Goal: Communication & Community: Answer question/provide support

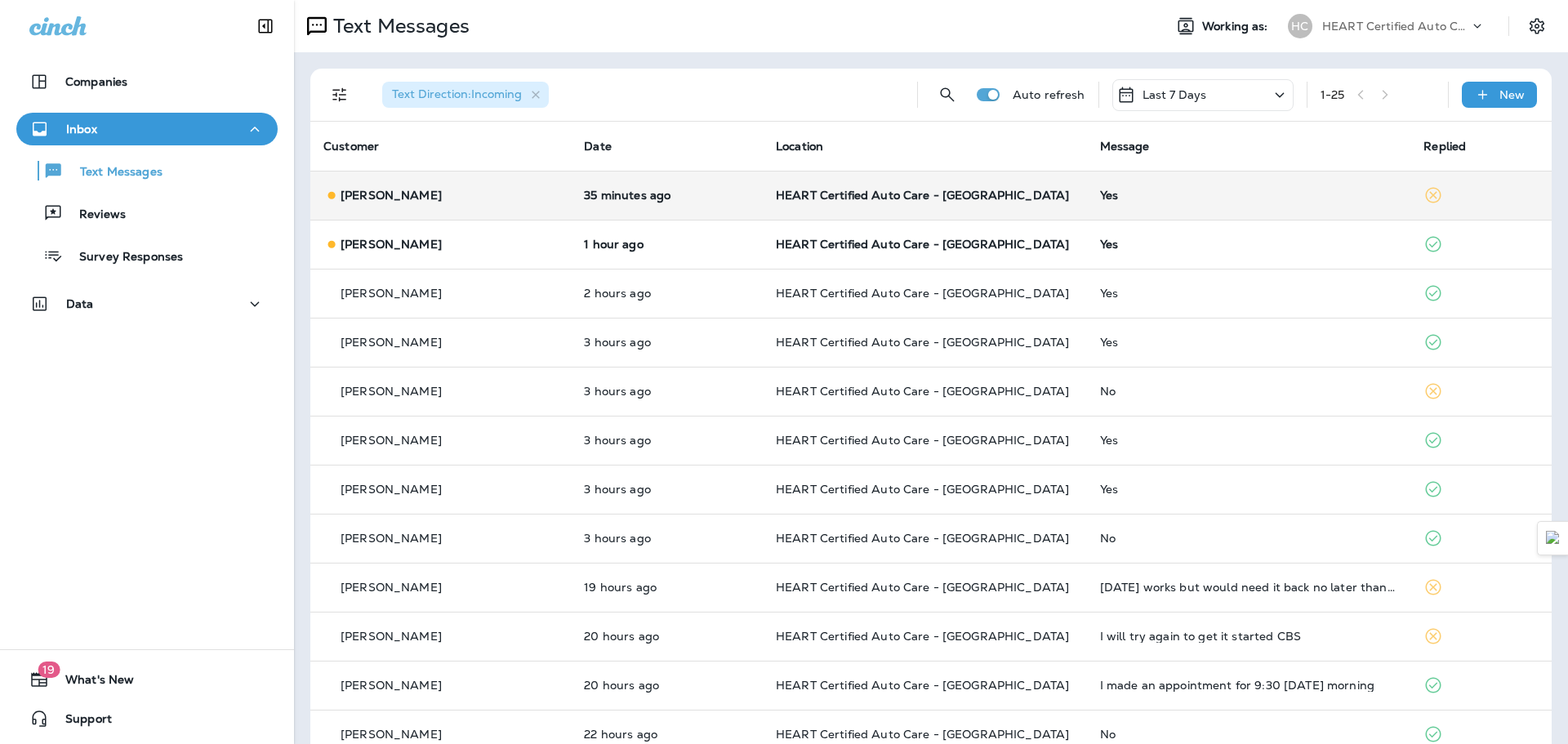
click at [768, 204] on td "HEART Certified Auto Care - [GEOGRAPHIC_DATA]" at bounding box center [925, 194] width 324 height 49
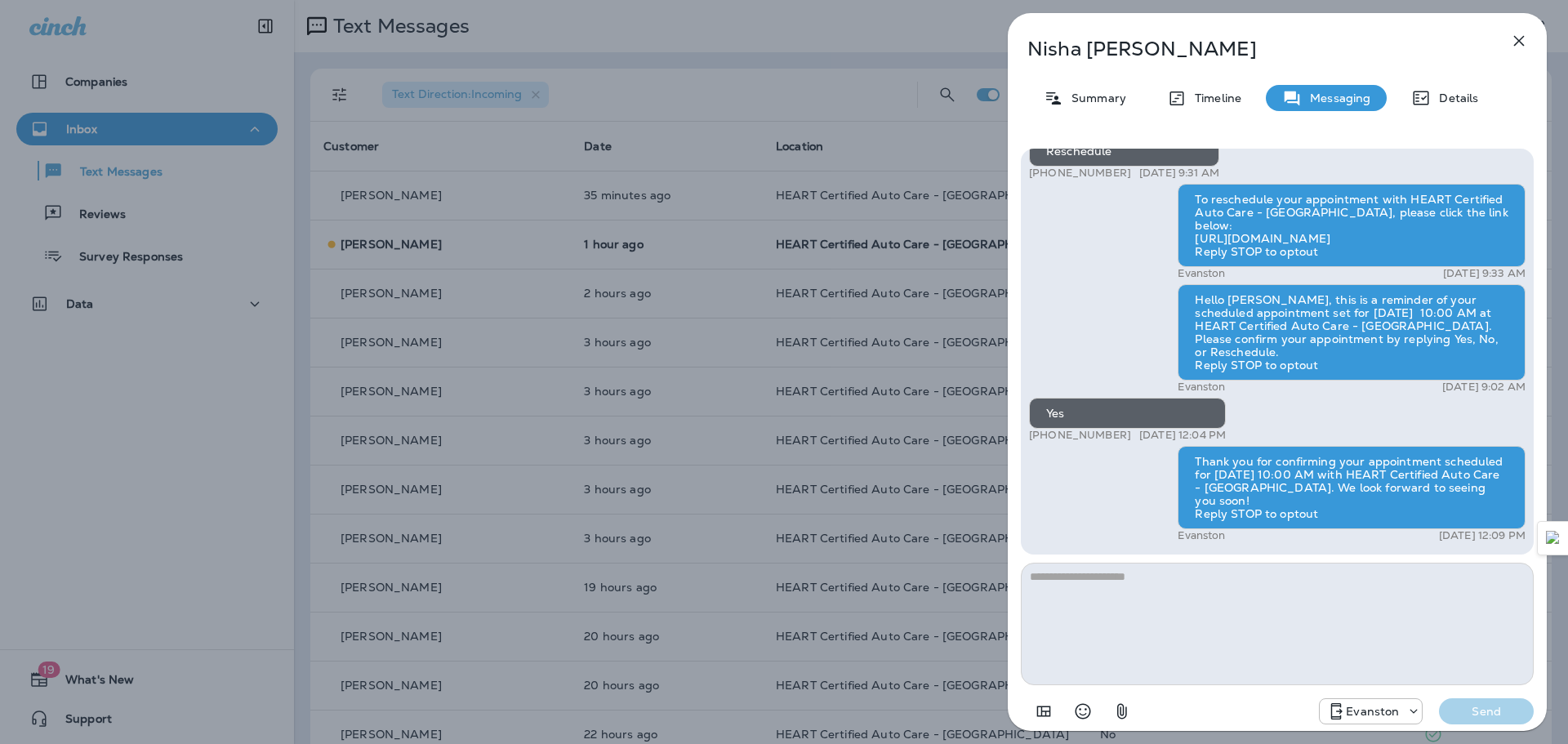
click at [1517, 38] on icon "button" at bounding box center [1519, 42] width 11 height 11
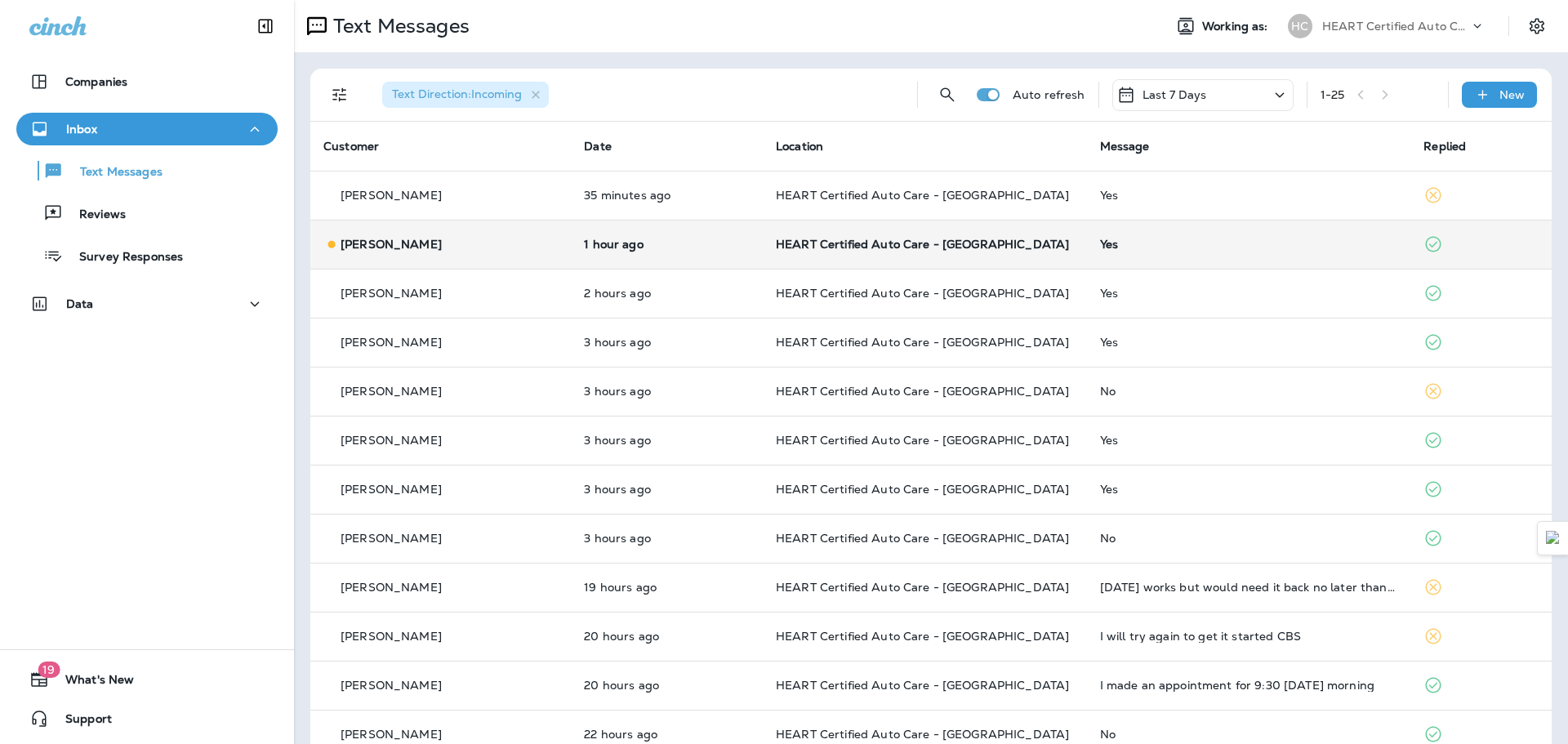
click at [1160, 234] on td "Yes" at bounding box center [1249, 244] width 324 height 49
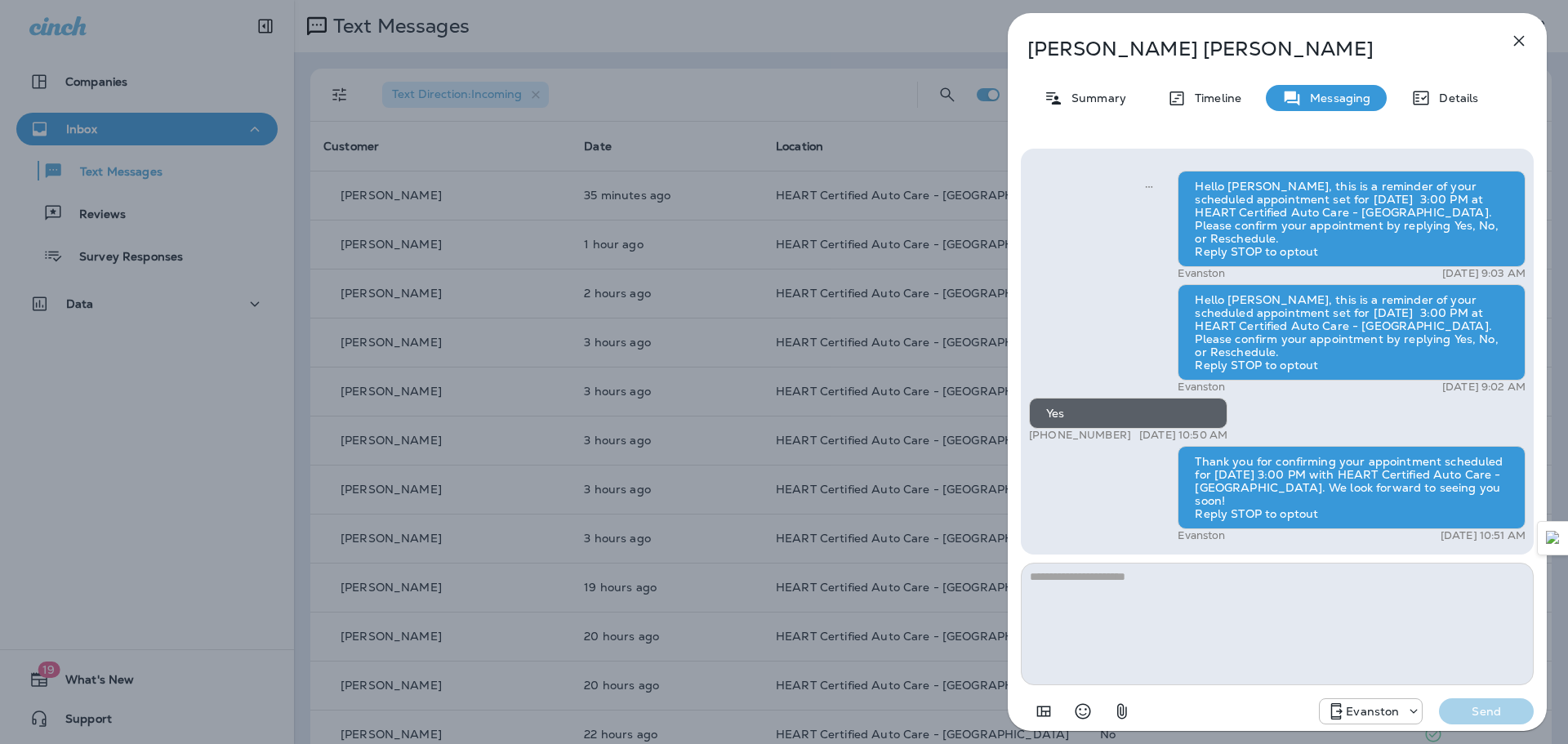
click at [1518, 38] on icon "button" at bounding box center [1519, 41] width 19 height 19
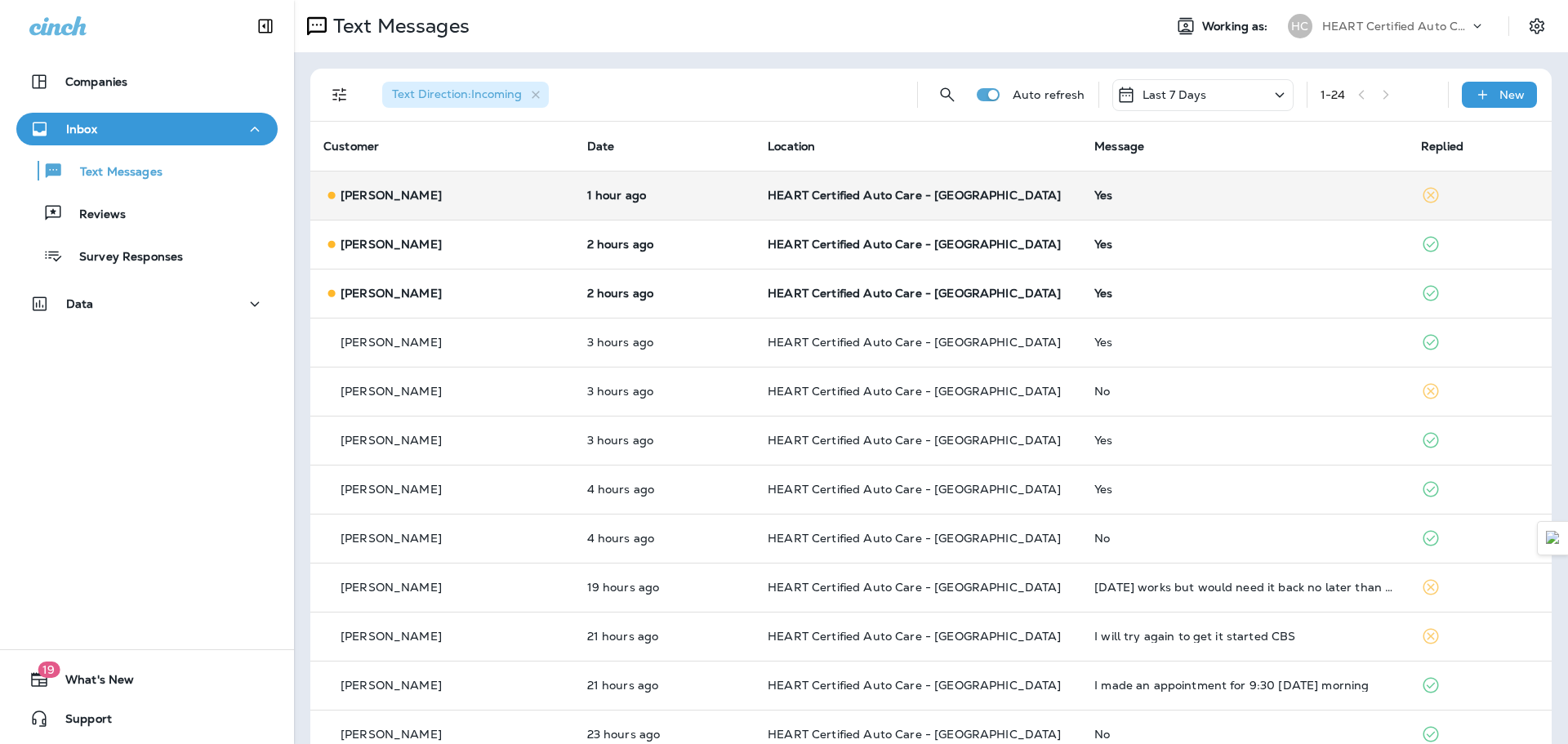
click at [925, 185] on td "HEART Certified Auto Care - [GEOGRAPHIC_DATA]" at bounding box center [918, 194] width 327 height 49
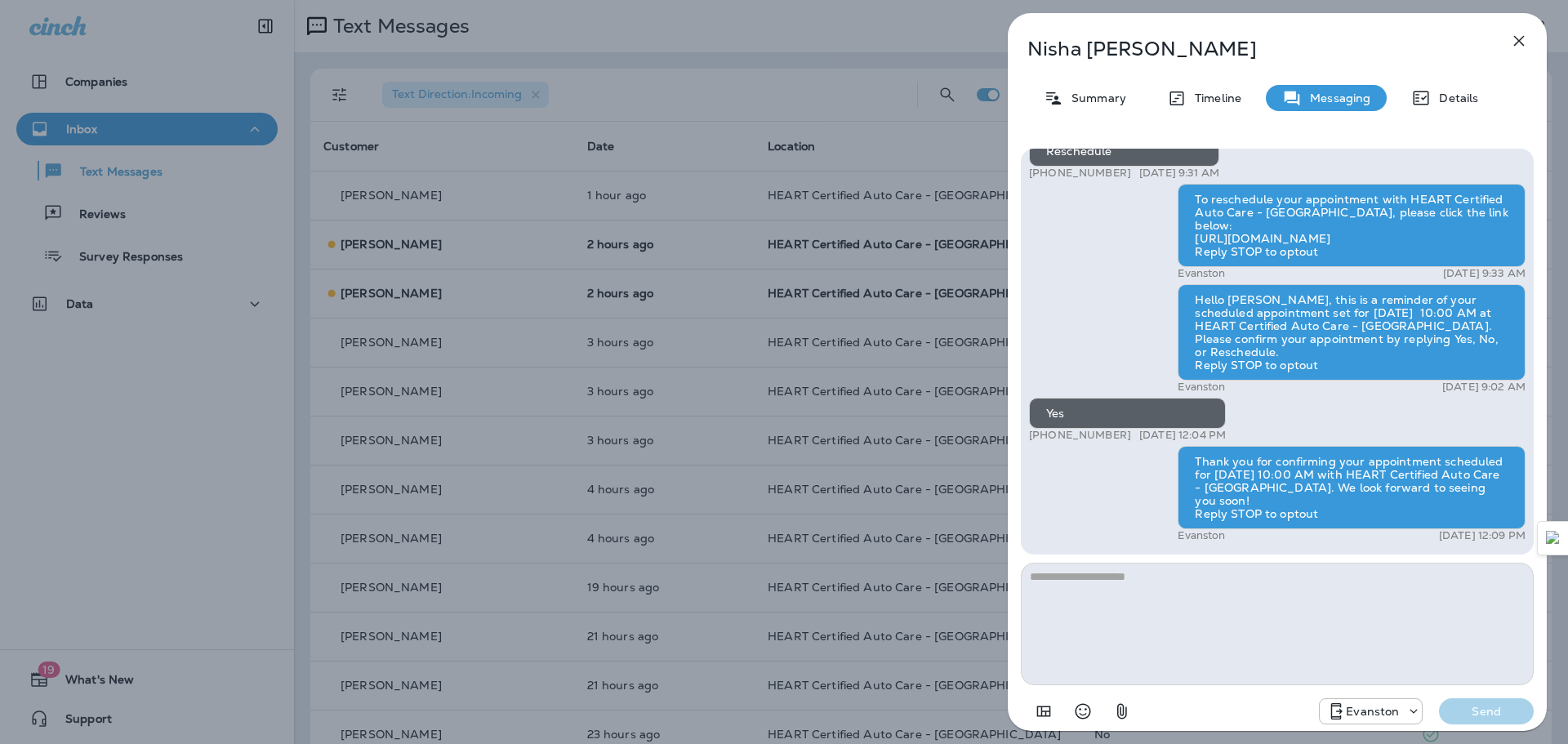
click at [1522, 37] on icon "button" at bounding box center [1519, 42] width 11 height 11
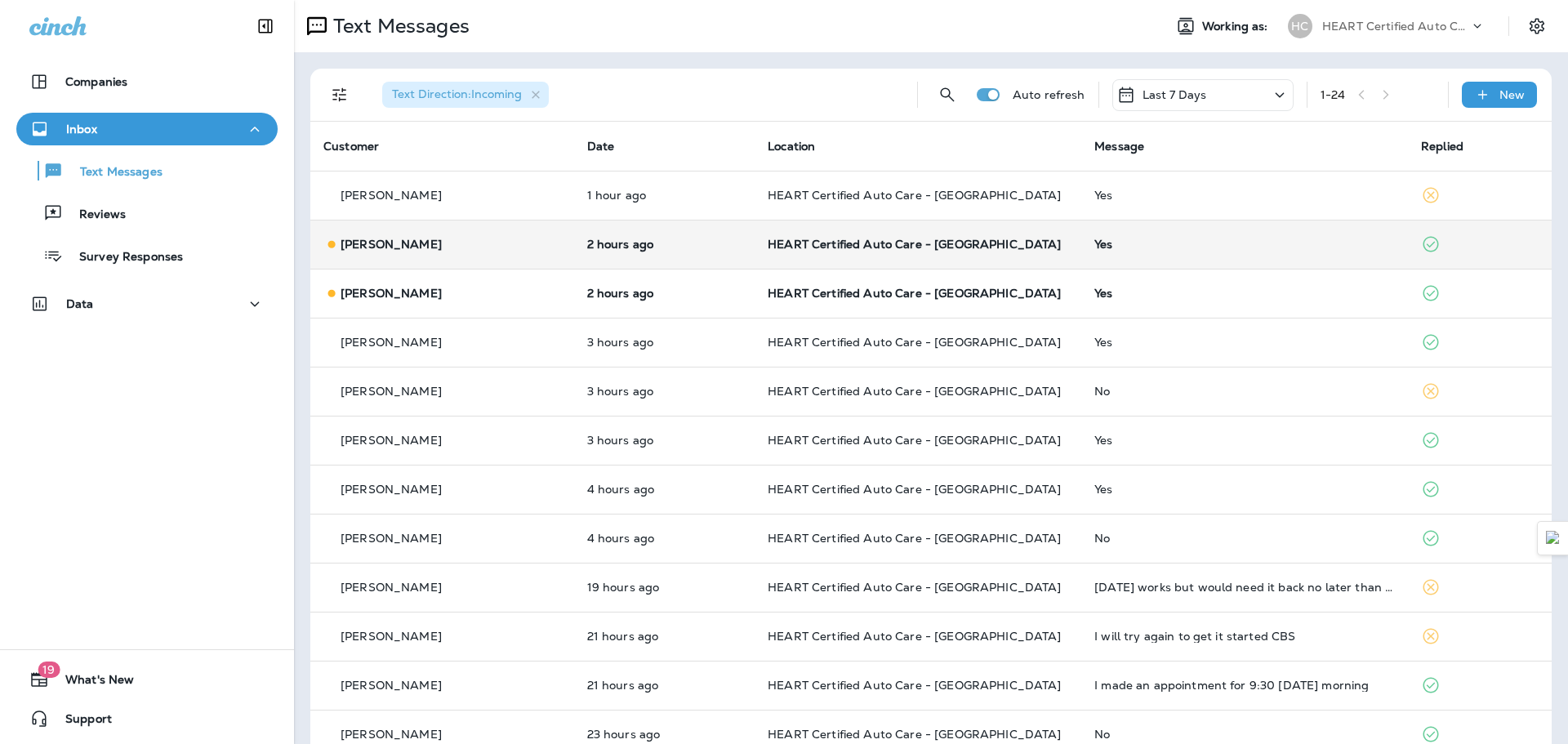
click at [502, 243] on div "[PERSON_NAME]" at bounding box center [442, 244] width 238 height 17
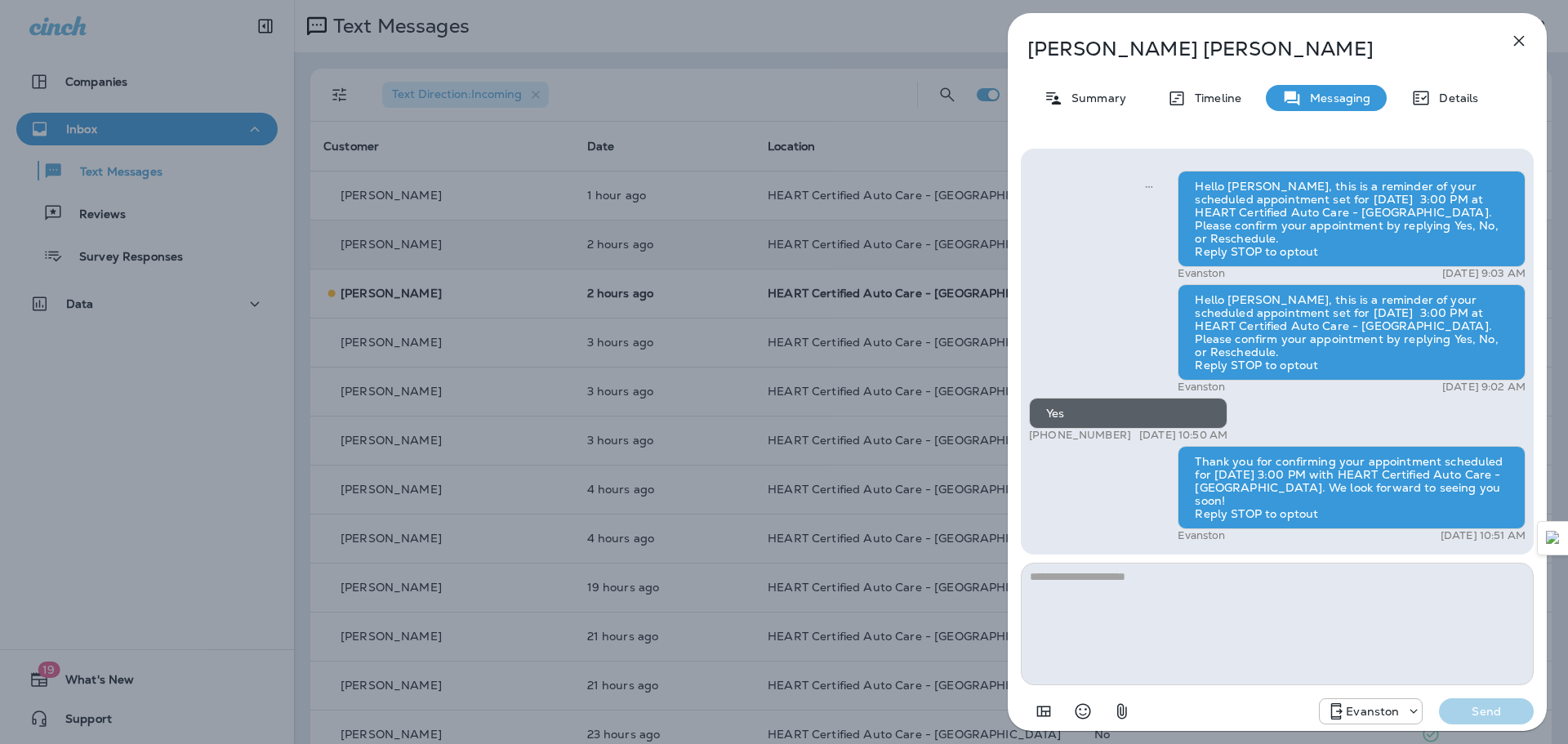
click at [1526, 49] on icon "button" at bounding box center [1519, 41] width 19 height 19
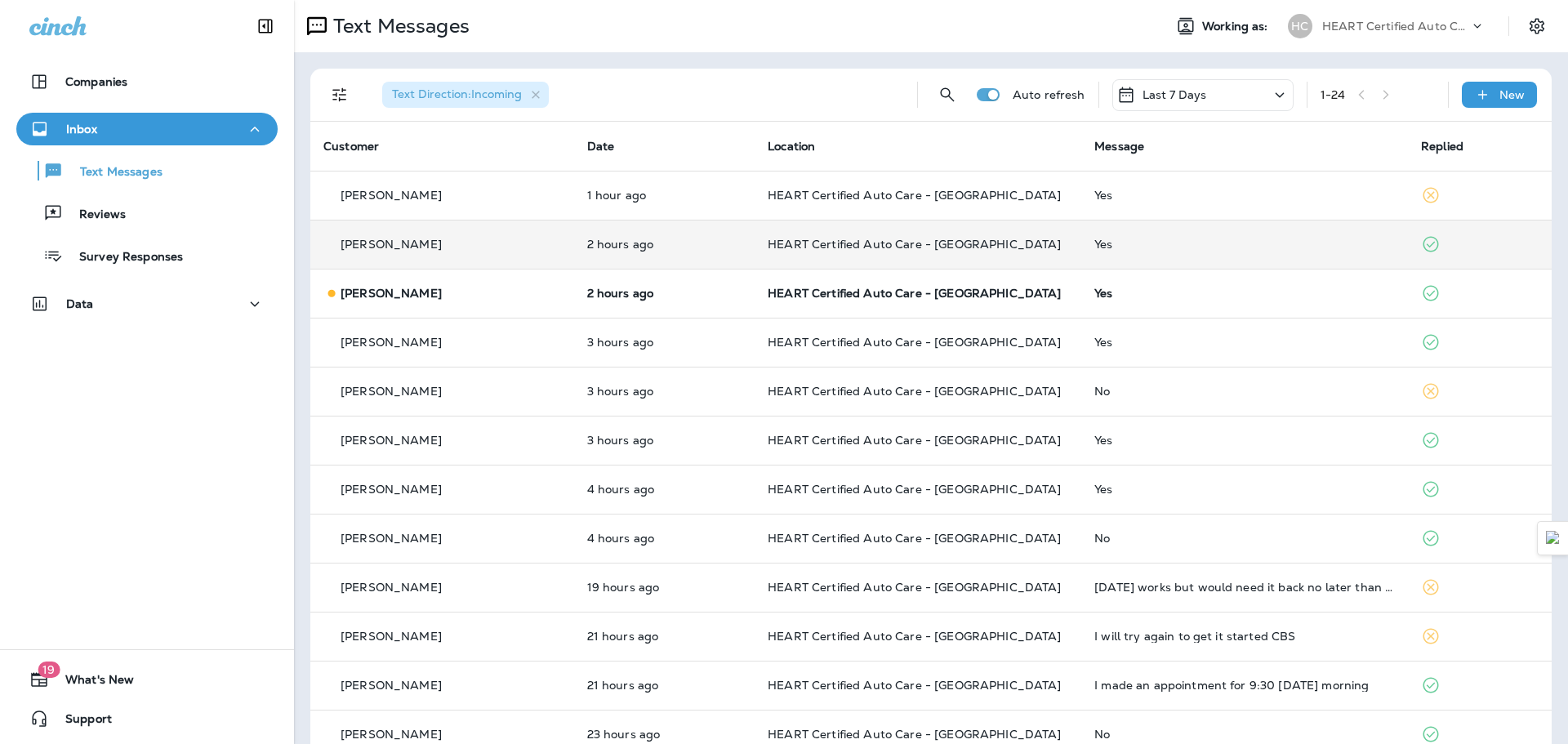
click at [701, 297] on p "2 hours ago" at bounding box center [665, 292] width 156 height 13
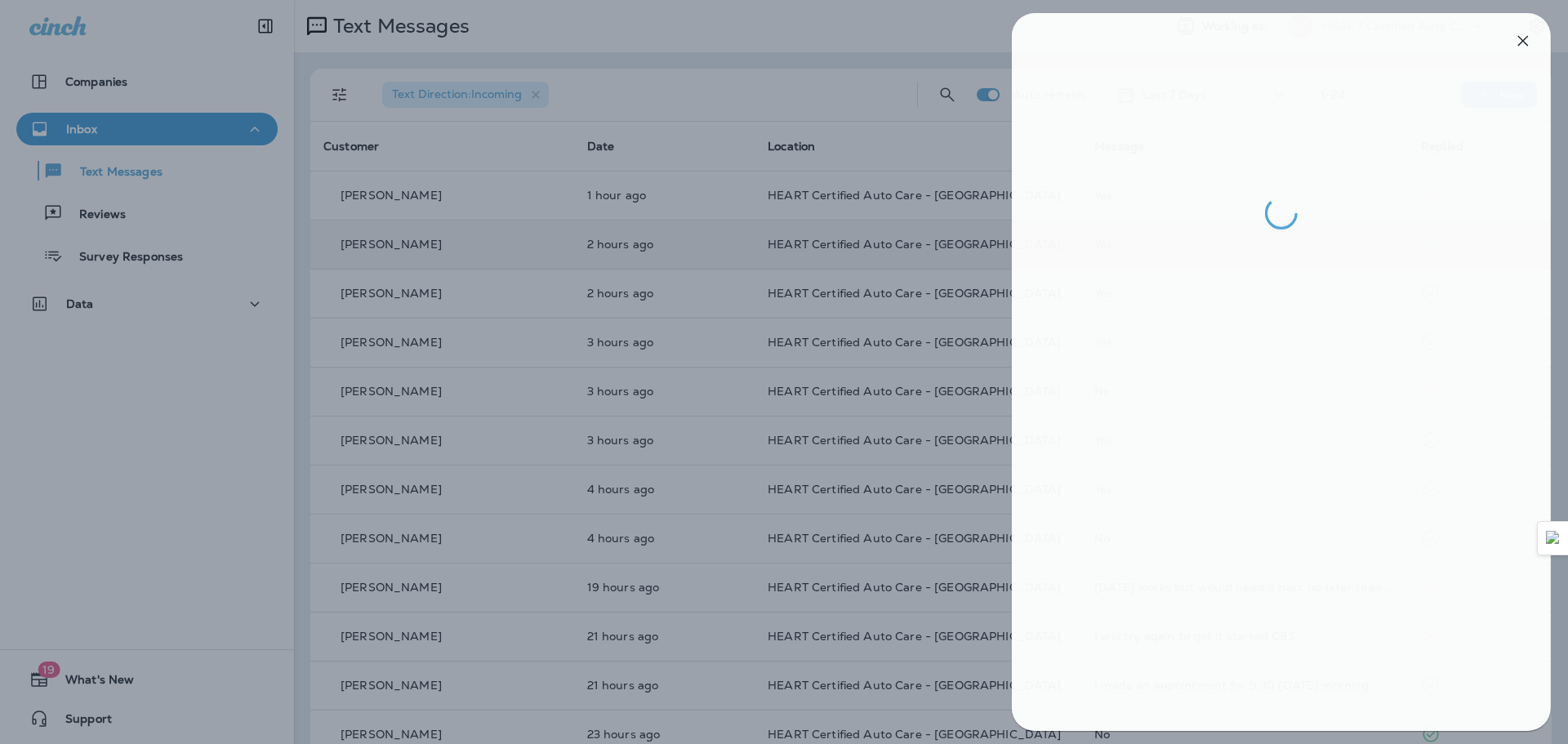
click at [905, 148] on div at bounding box center [788, 372] width 1568 height 744
